Goal: Task Accomplishment & Management: Manage account settings

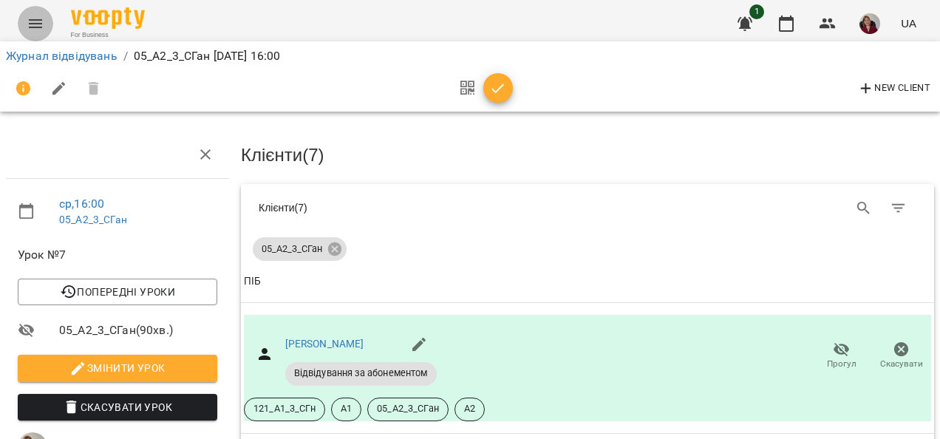
click at [35, 25] on icon "Menu" at bounding box center [36, 24] width 18 height 18
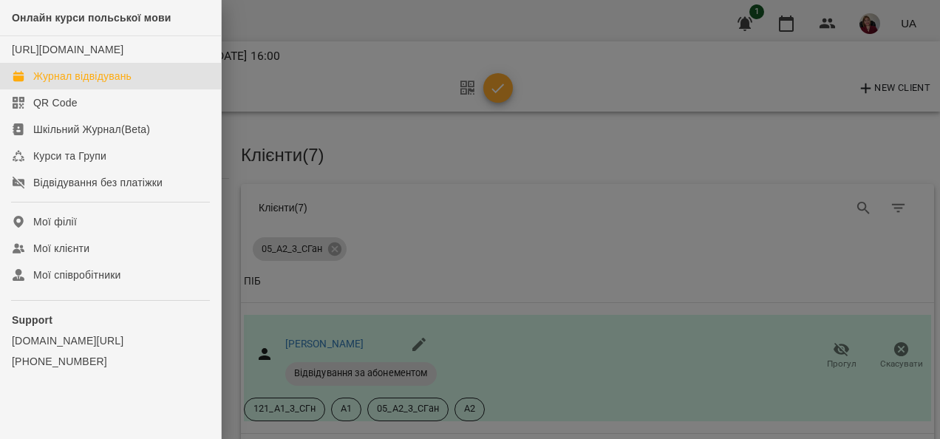
click at [98, 84] on div "Журнал відвідувань" at bounding box center [82, 76] width 98 height 15
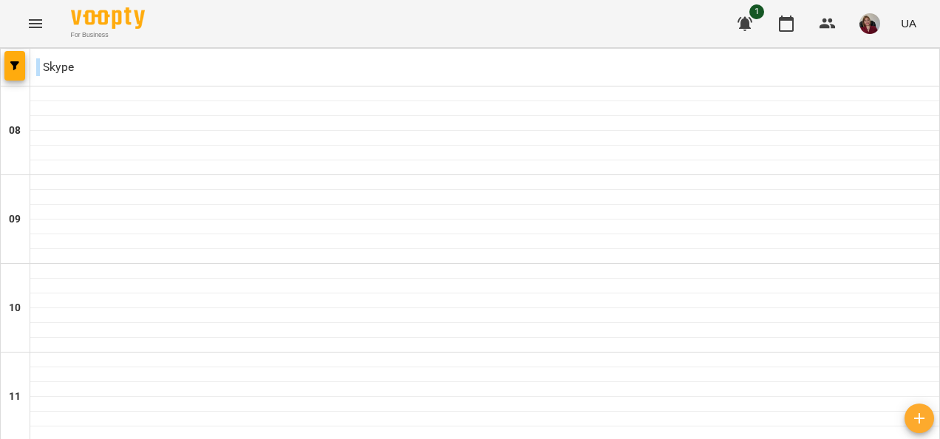
scroll to position [727, 0]
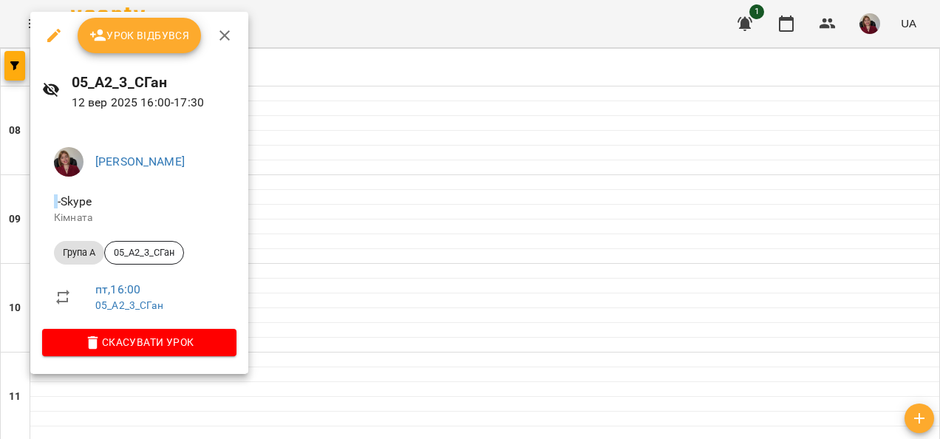
click at [134, 37] on span "Урок відбувся" at bounding box center [139, 36] width 101 height 18
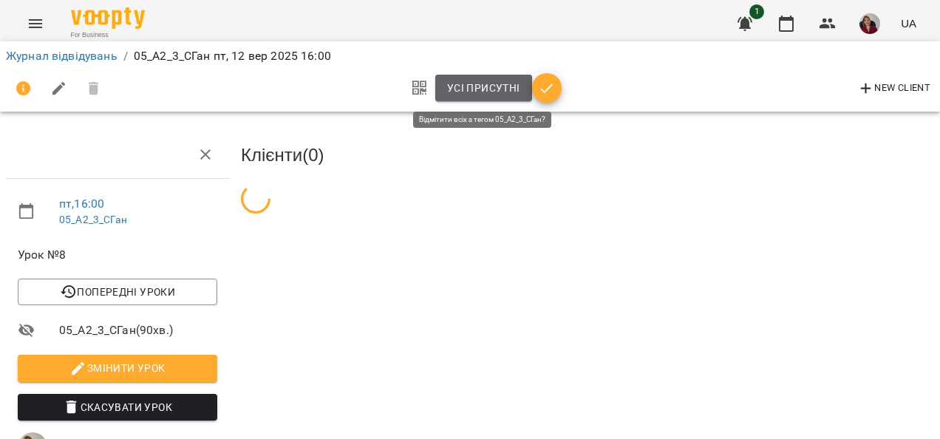
click at [491, 84] on span "Усі присутні" at bounding box center [483, 88] width 73 height 18
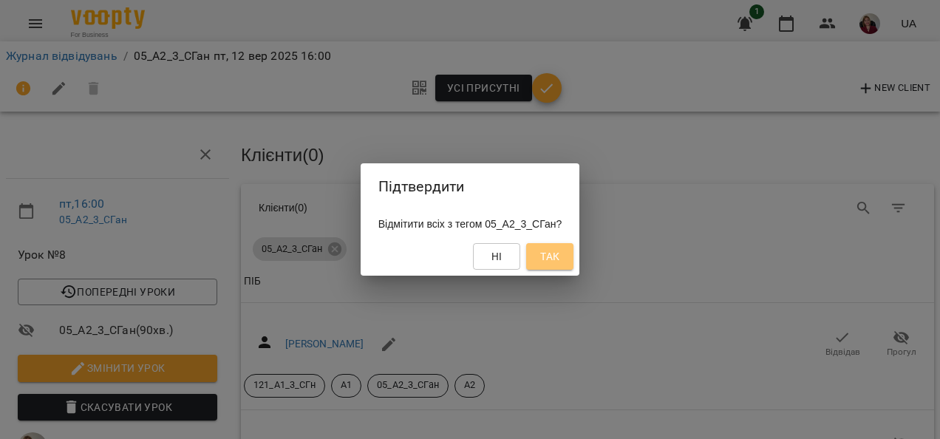
click at [559, 256] on span "Так" at bounding box center [549, 257] width 19 height 18
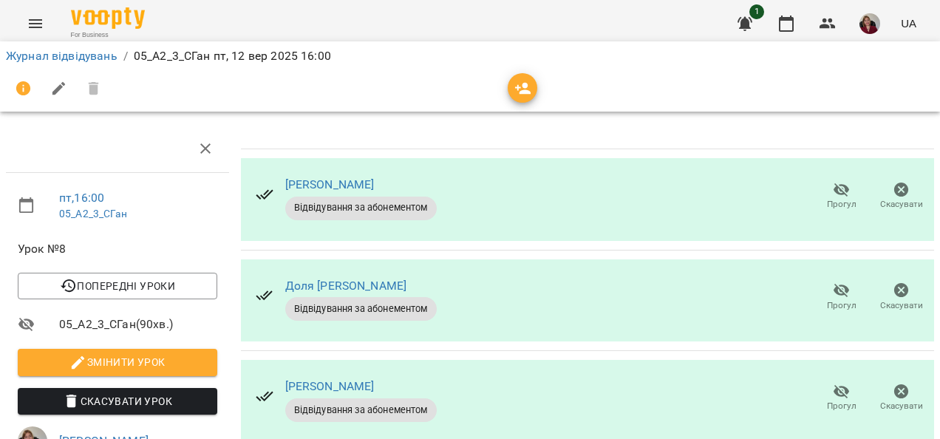
scroll to position [313, 0]
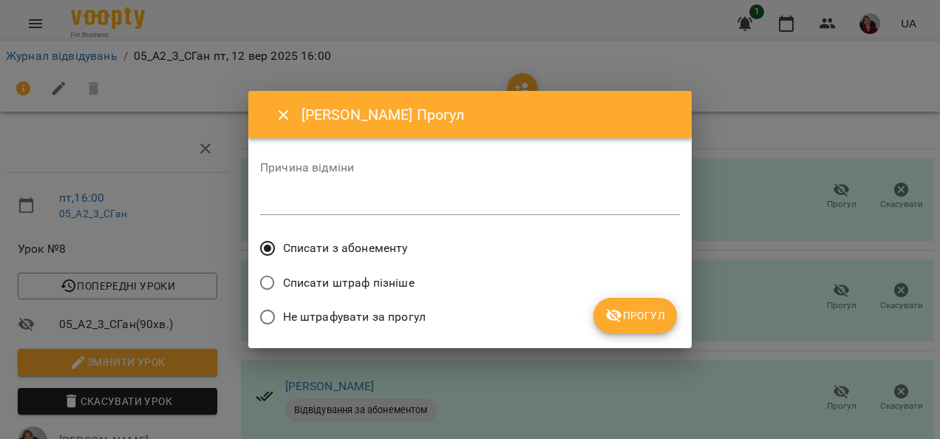
click at [670, 315] on button "Прогул" at bounding box center [635, 315] width 84 height 35
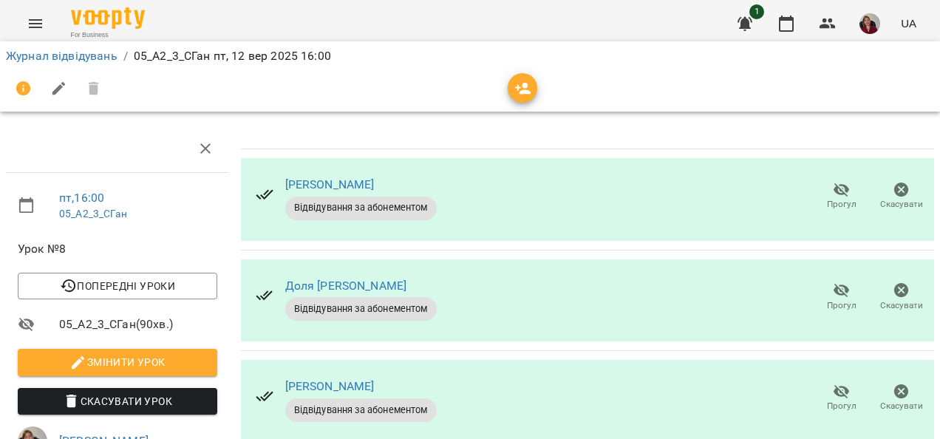
click at [31, 21] on icon "Menu" at bounding box center [36, 24] width 18 height 18
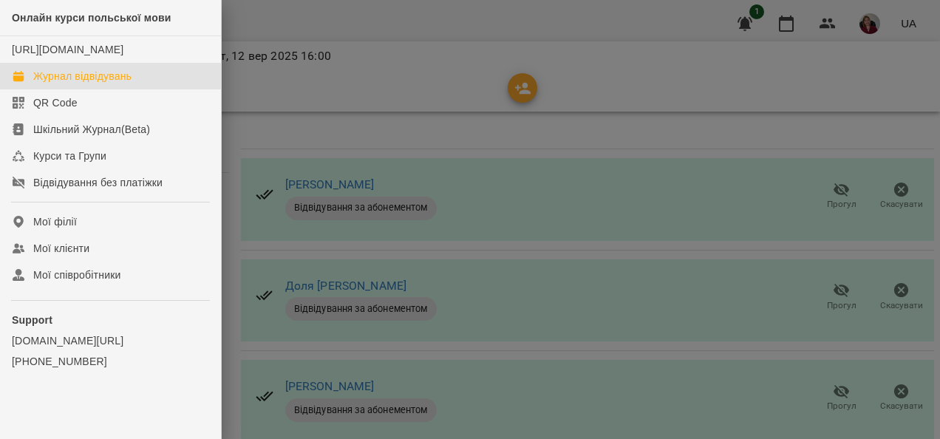
click at [84, 84] on div "Журнал відвідувань" at bounding box center [82, 76] width 98 height 15
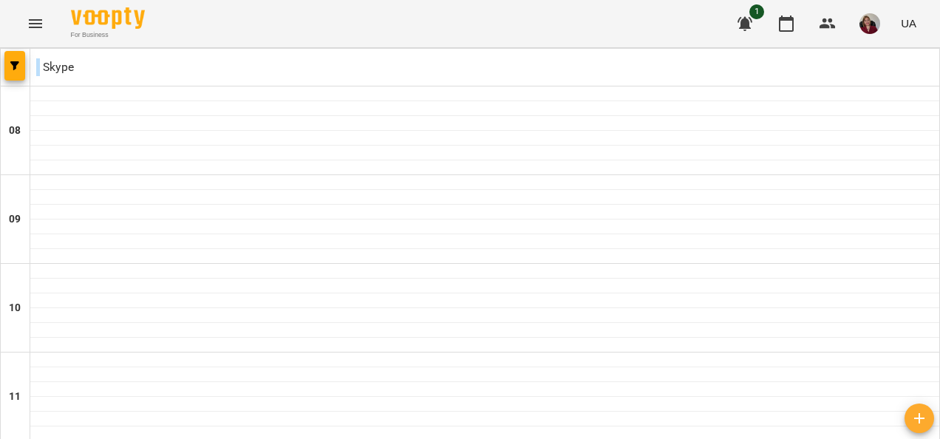
type input "**********"
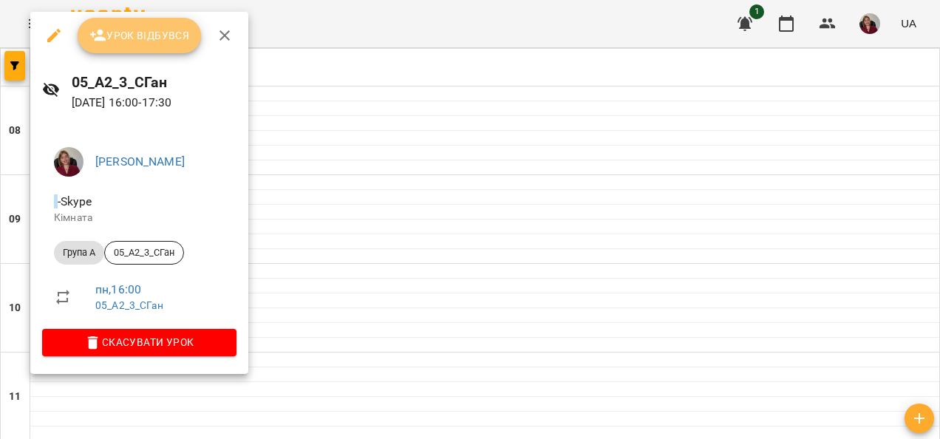
click at [158, 31] on span "Урок відбувся" at bounding box center [139, 36] width 101 height 18
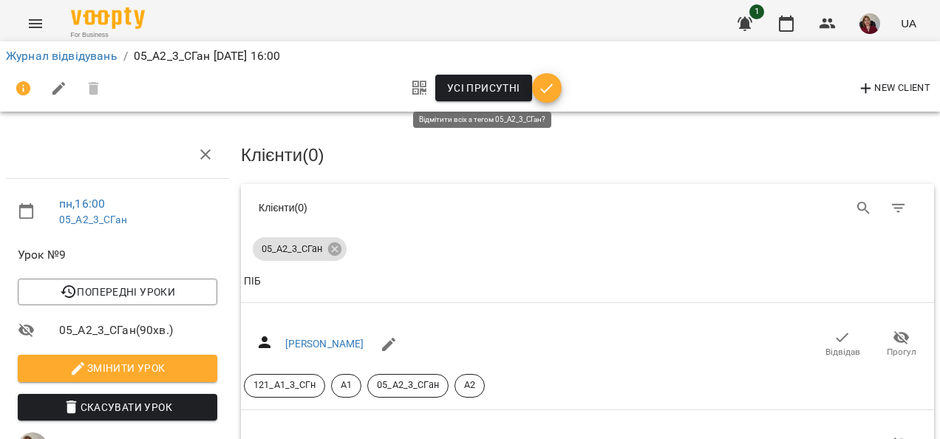
click at [457, 84] on span "Усі присутні" at bounding box center [483, 88] width 73 height 18
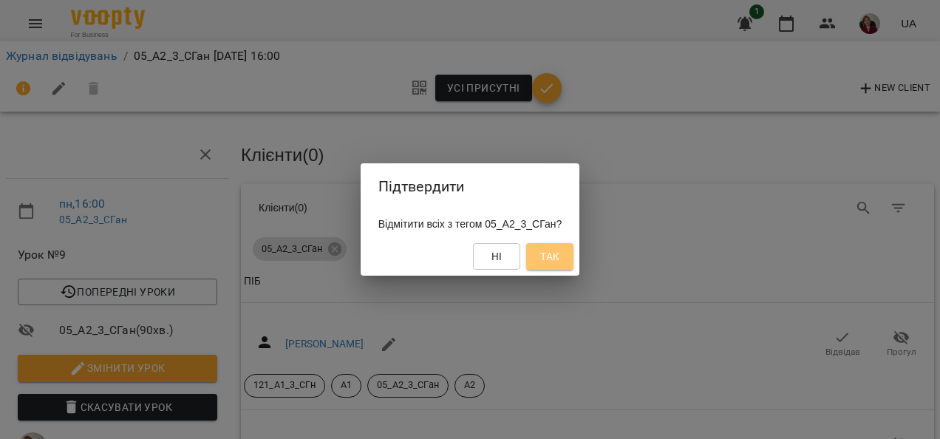
click at [573, 253] on button "Так" at bounding box center [549, 256] width 47 height 27
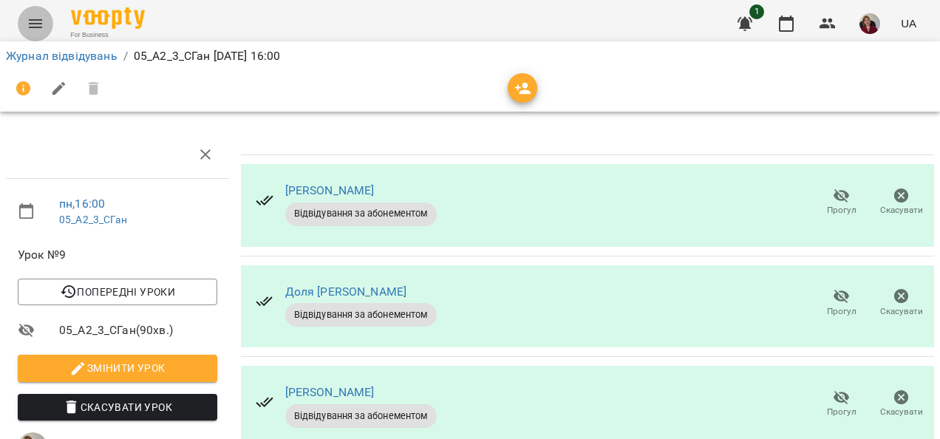
click at [29, 28] on icon "Menu" at bounding box center [36, 24] width 18 height 18
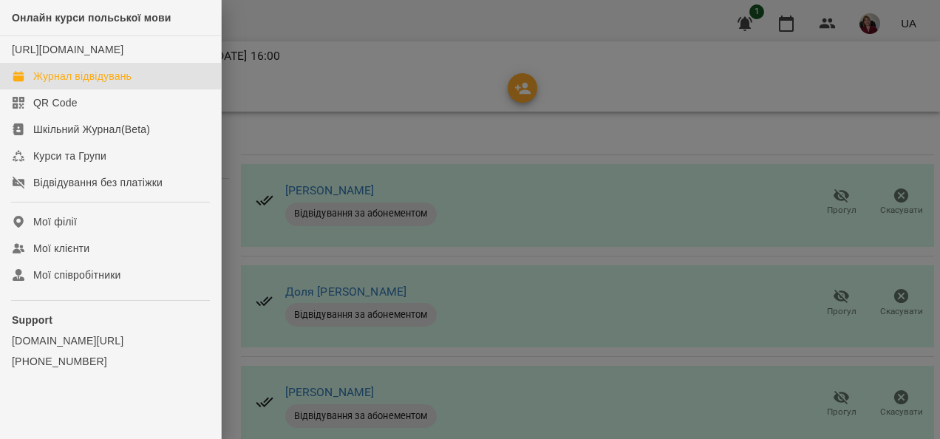
click at [92, 84] on div "Журнал відвідувань" at bounding box center [82, 76] width 98 height 15
